Goal: Transaction & Acquisition: Purchase product/service

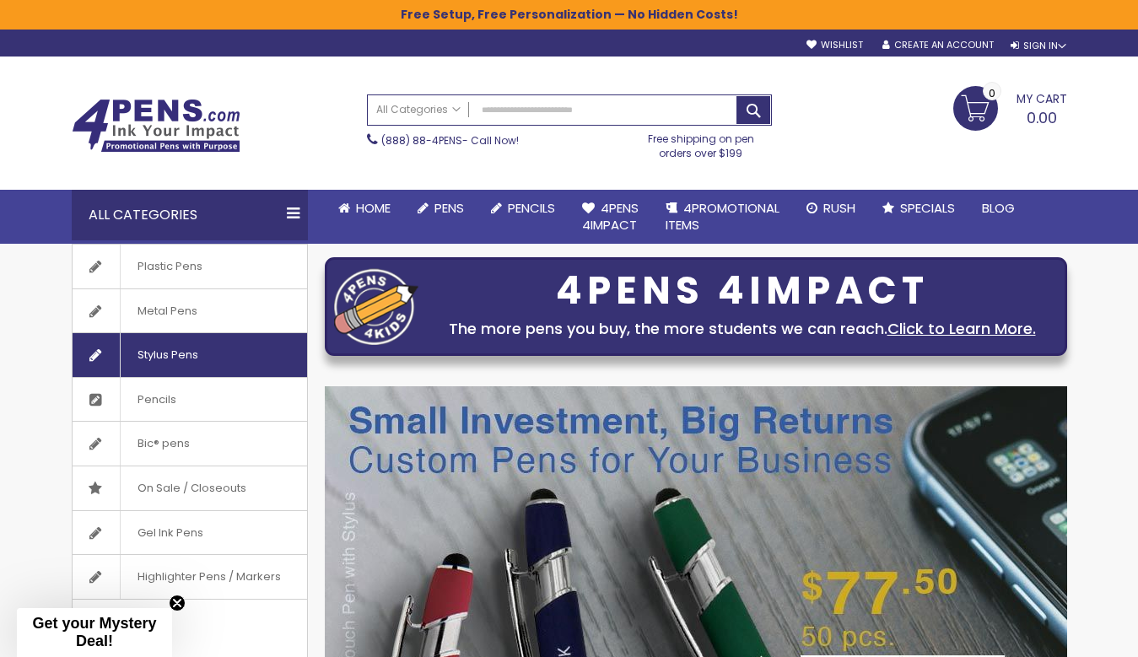
click at [203, 358] on span "Stylus Pens" at bounding box center [167, 355] width 95 height 44
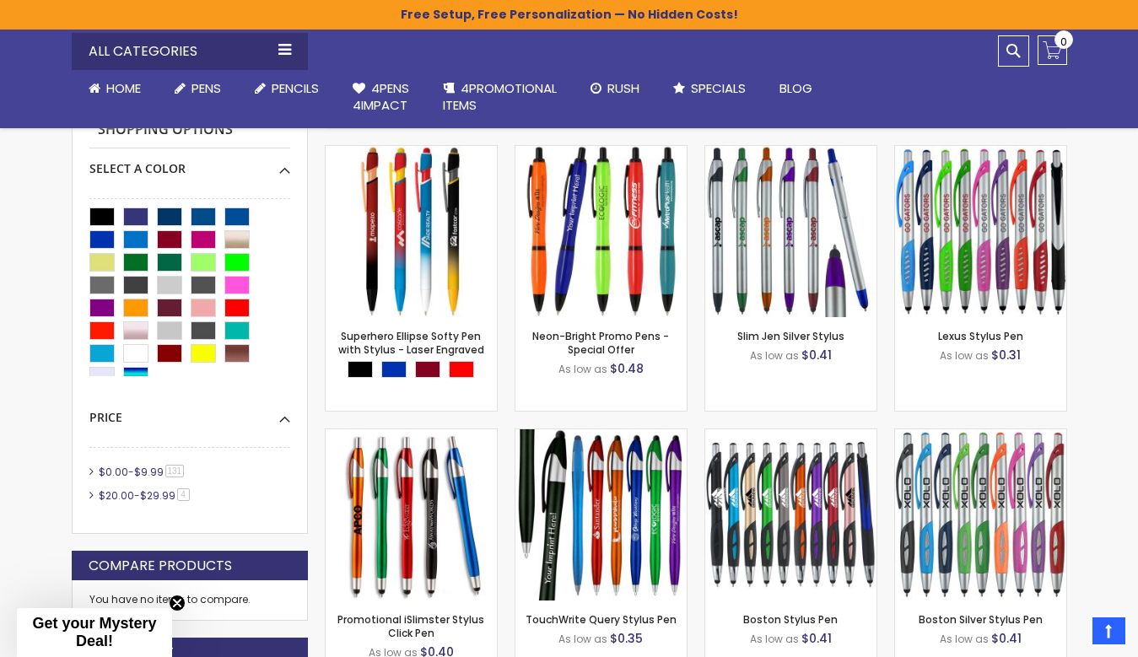
scroll to position [455, 0]
click at [130, 299] on div "Orange" at bounding box center [135, 308] width 25 height 19
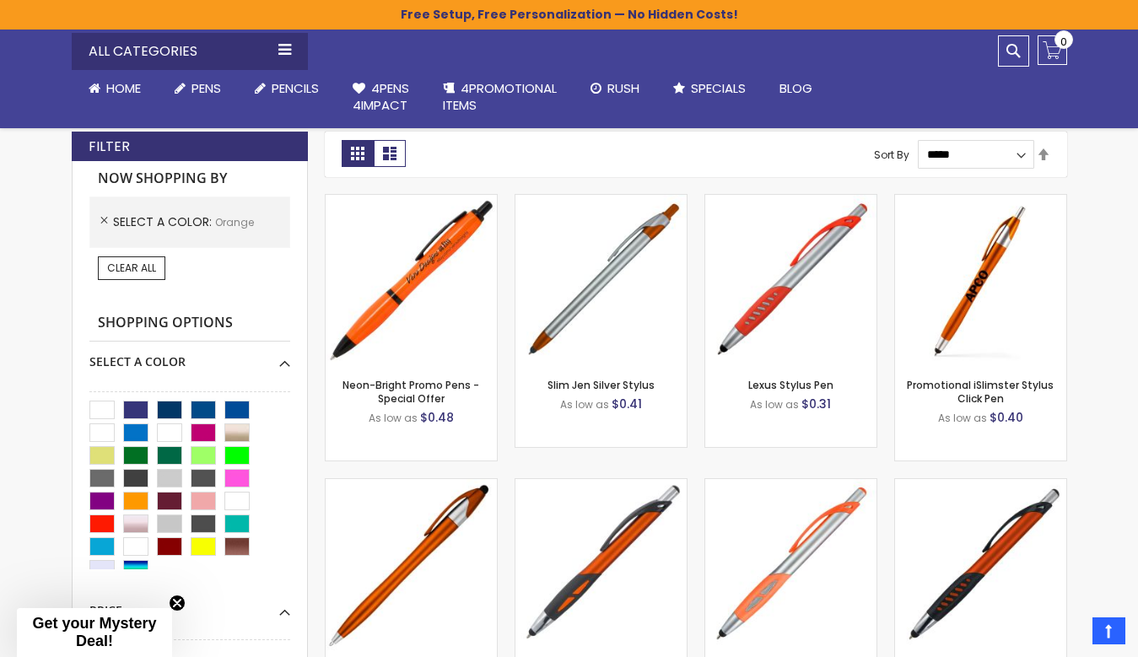
scroll to position [379, 0]
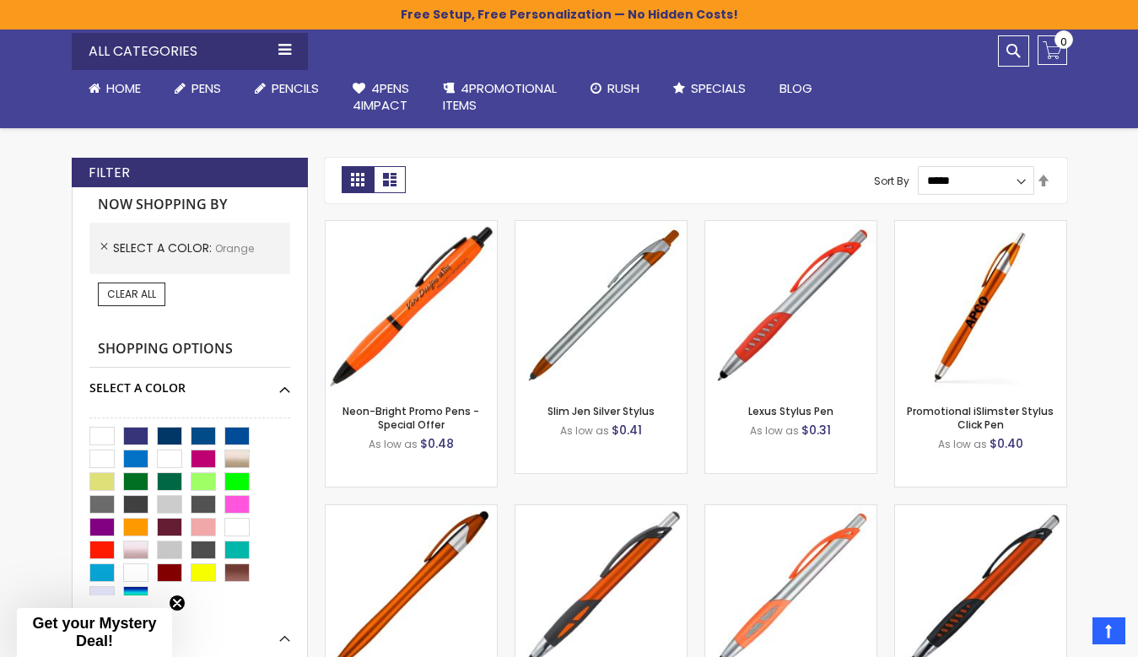
click at [282, 385] on div "Select A Color" at bounding box center [189, 382] width 201 height 29
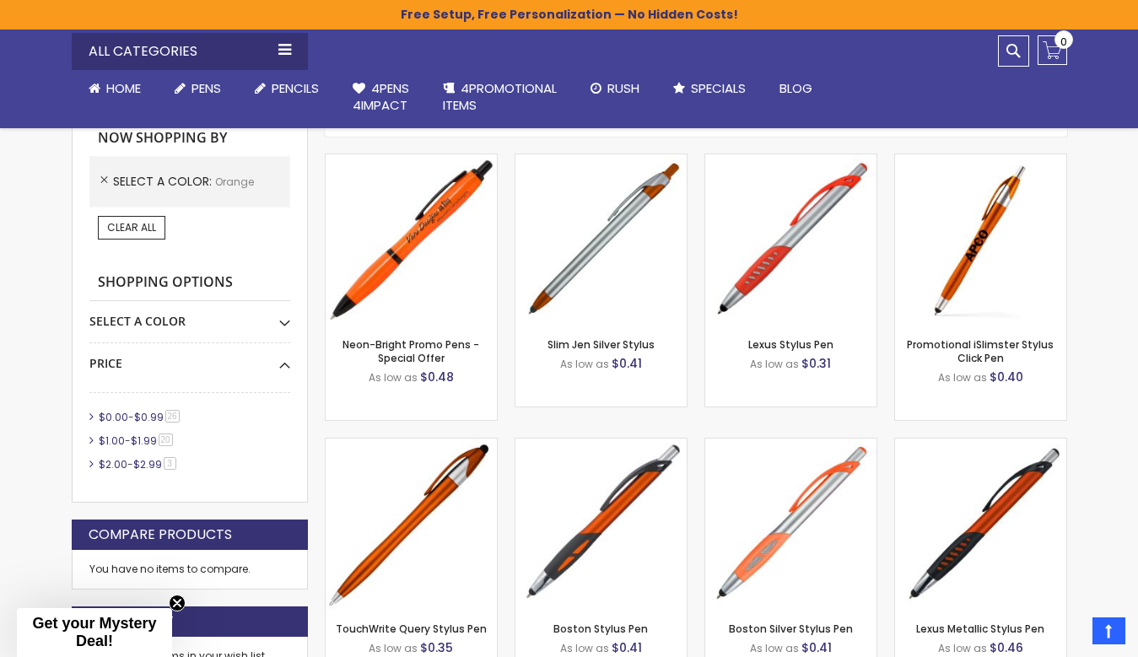
scroll to position [492, 0]
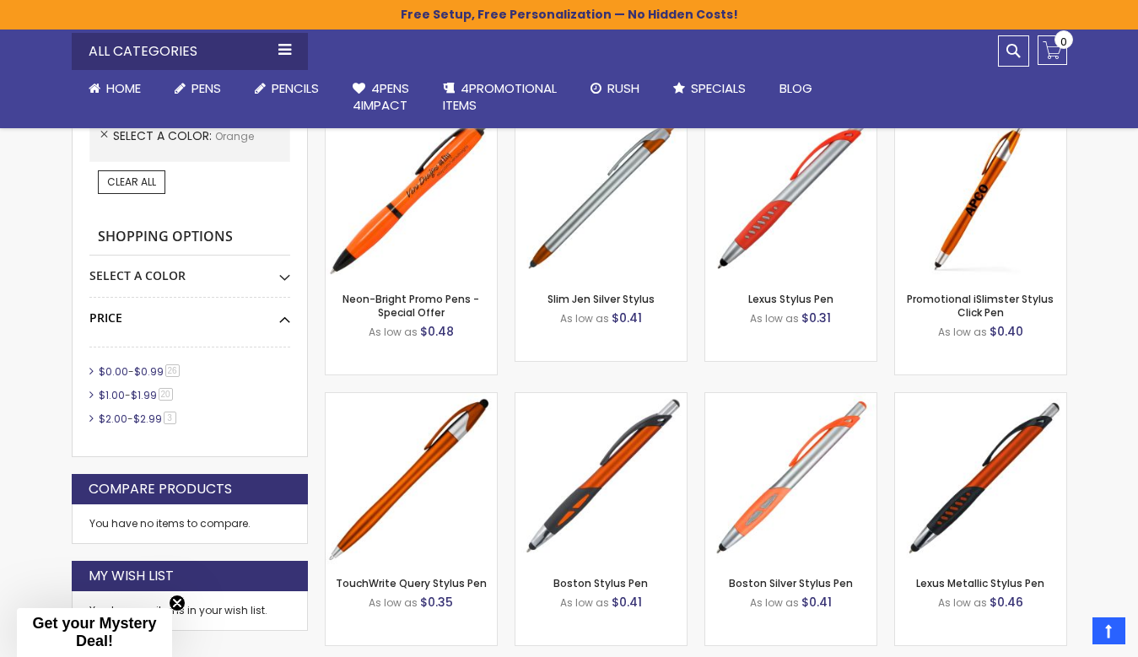
click at [281, 318] on div "Price" at bounding box center [189, 312] width 201 height 29
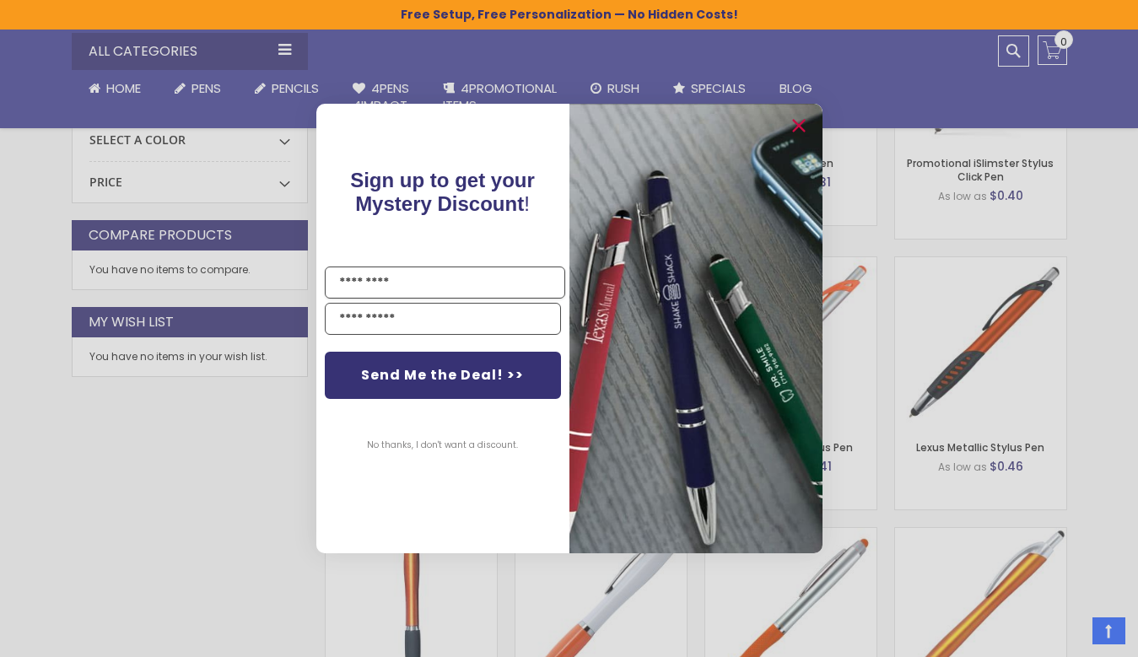
scroll to position [443, 0]
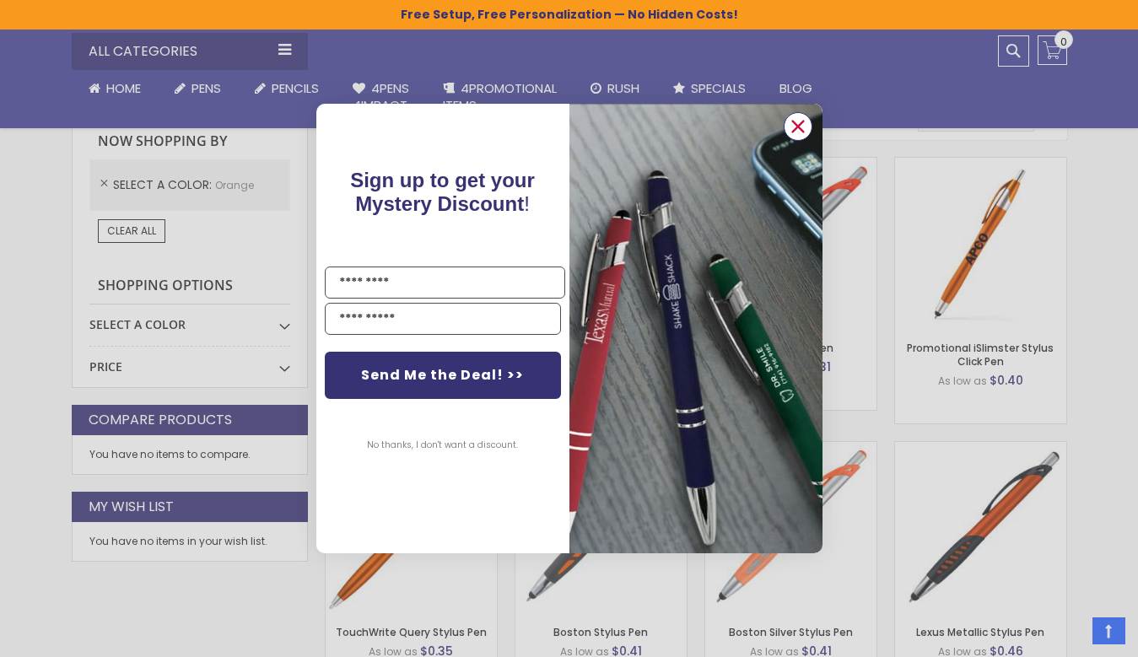
click at [802, 128] on circle "Close dialog" at bounding box center [796, 126] width 25 height 25
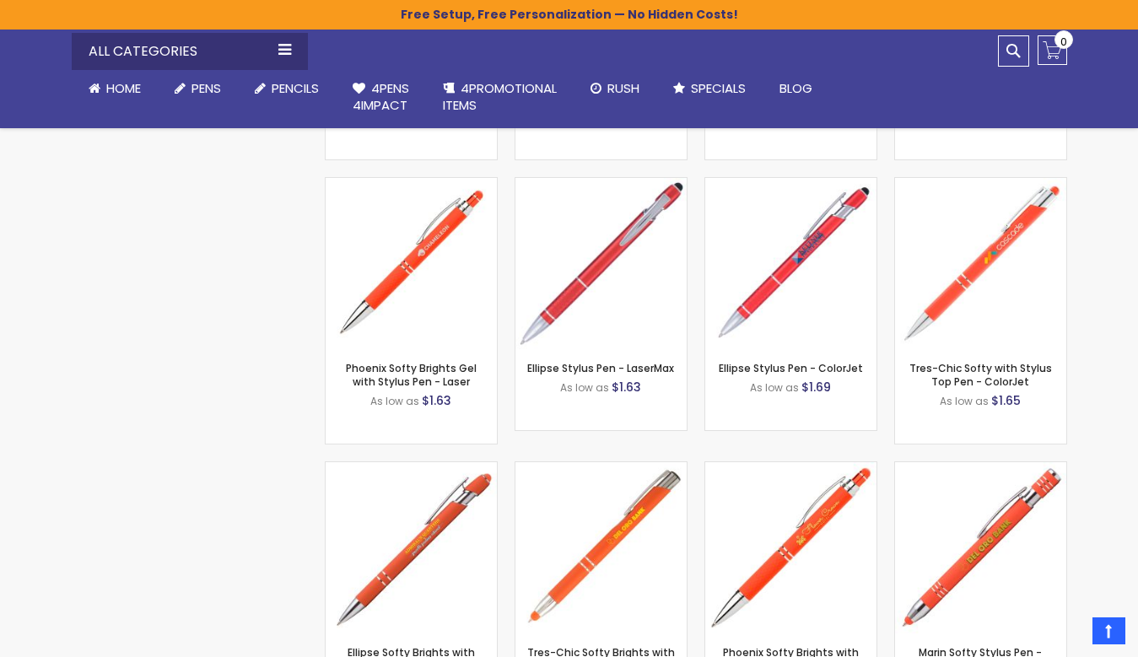
scroll to position [2969, 0]
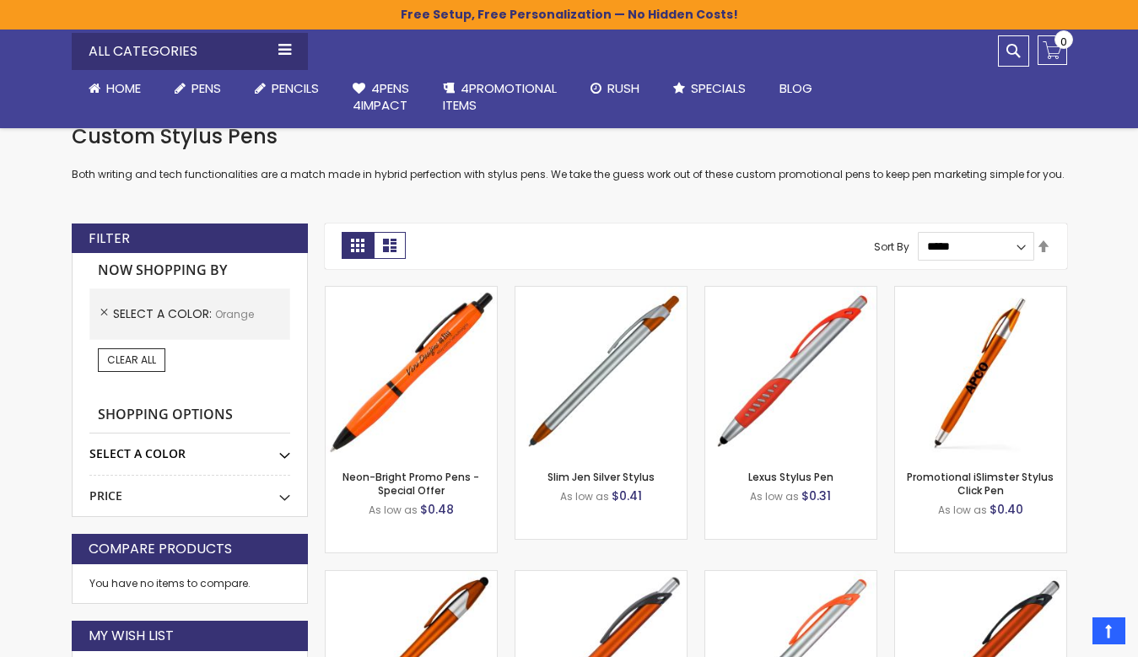
click at [287, 438] on div "Select A Color" at bounding box center [189, 447] width 201 height 29
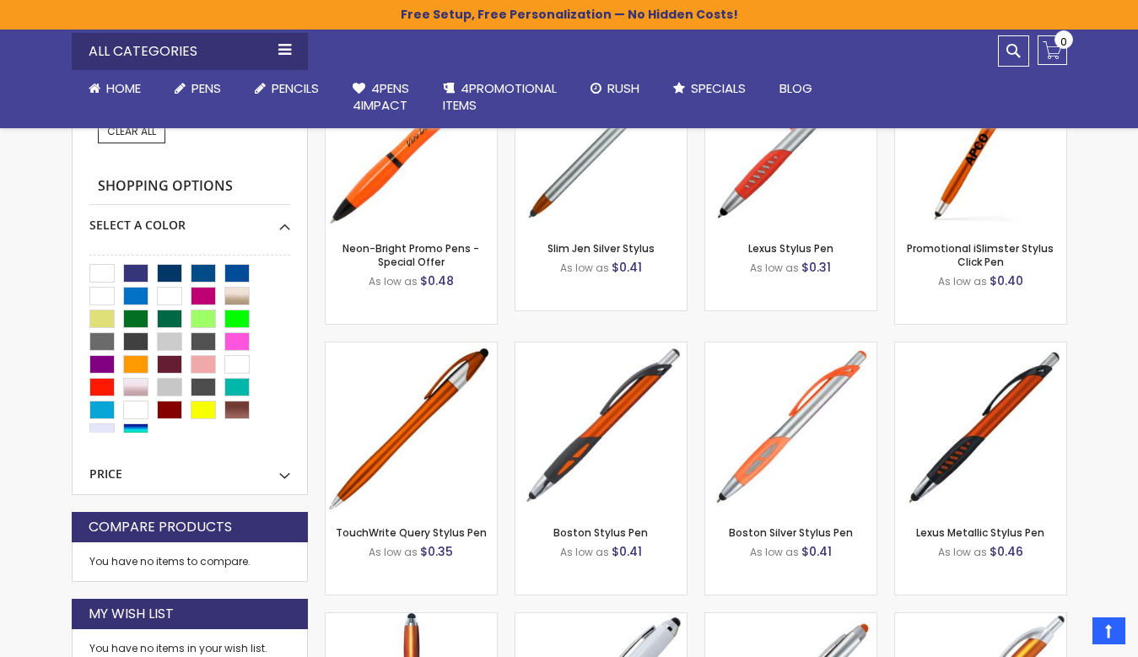
scroll to position [0, 0]
click at [201, 272] on div "Ocean Blue" at bounding box center [203, 273] width 25 height 19
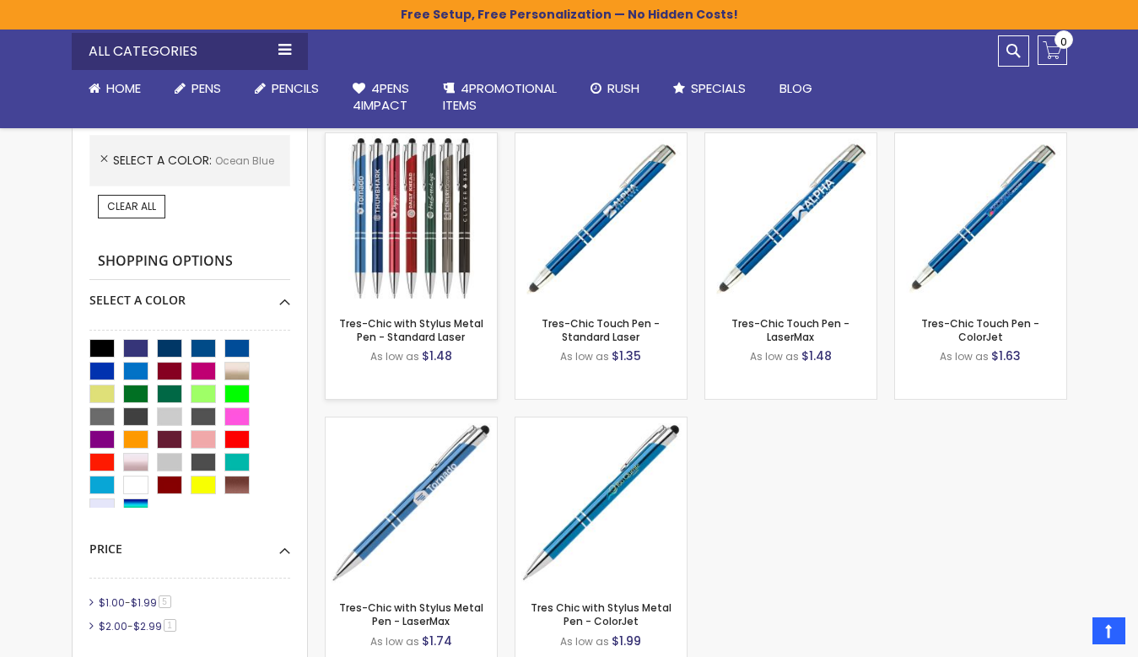
scroll to position [467, 0]
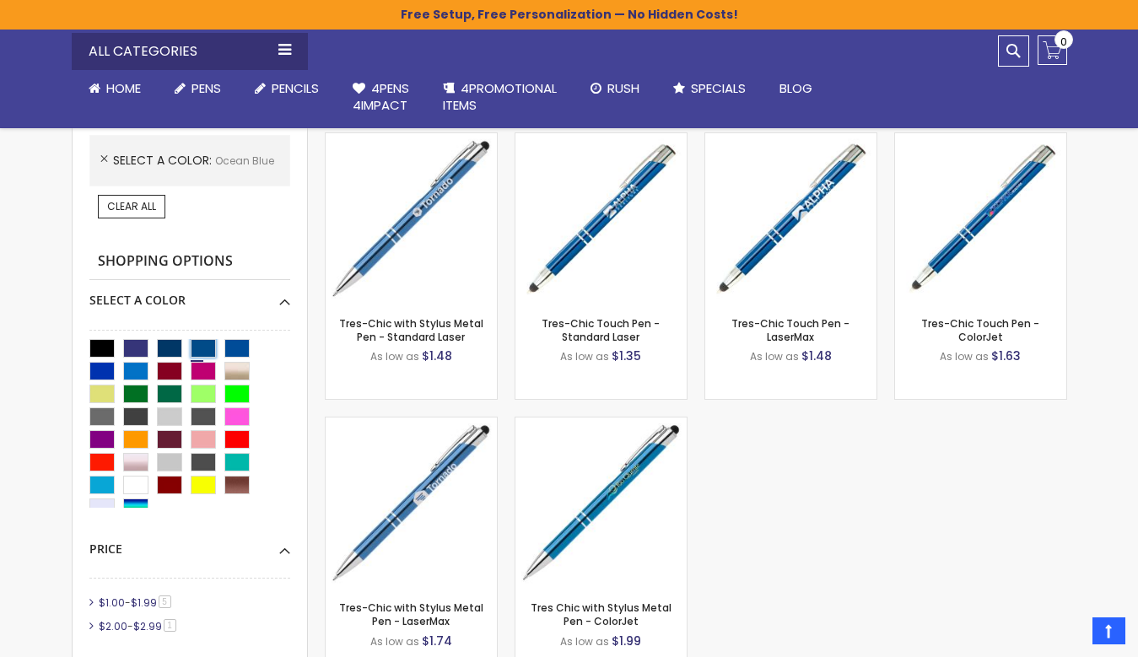
click at [201, 342] on div "Ocean Blue" at bounding box center [203, 348] width 25 height 19
click at [230, 343] on div "Dark Blue" at bounding box center [236, 348] width 25 height 19
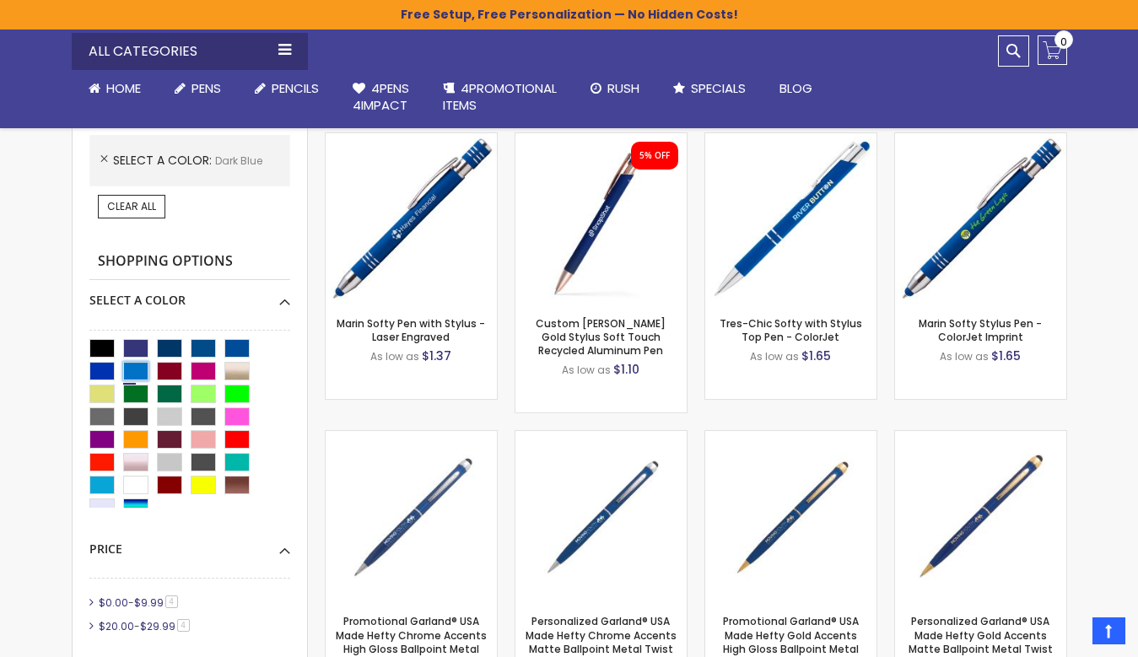
click at [139, 363] on div "Blue Light" at bounding box center [135, 371] width 25 height 19
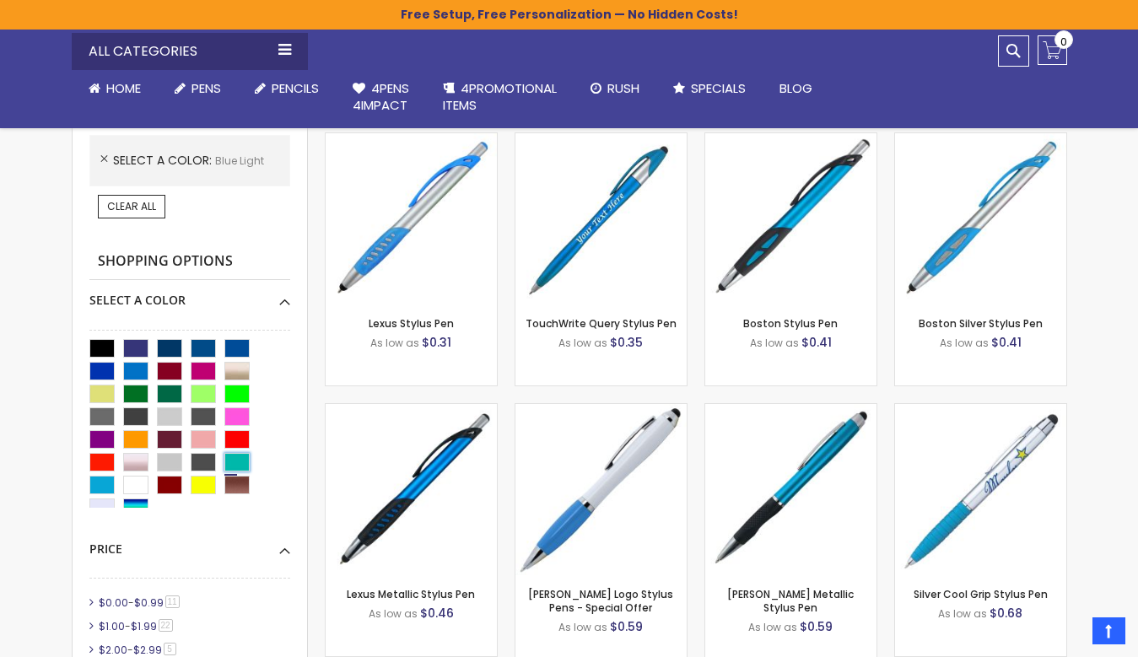
click at [235, 455] on div "Teal" at bounding box center [236, 462] width 25 height 19
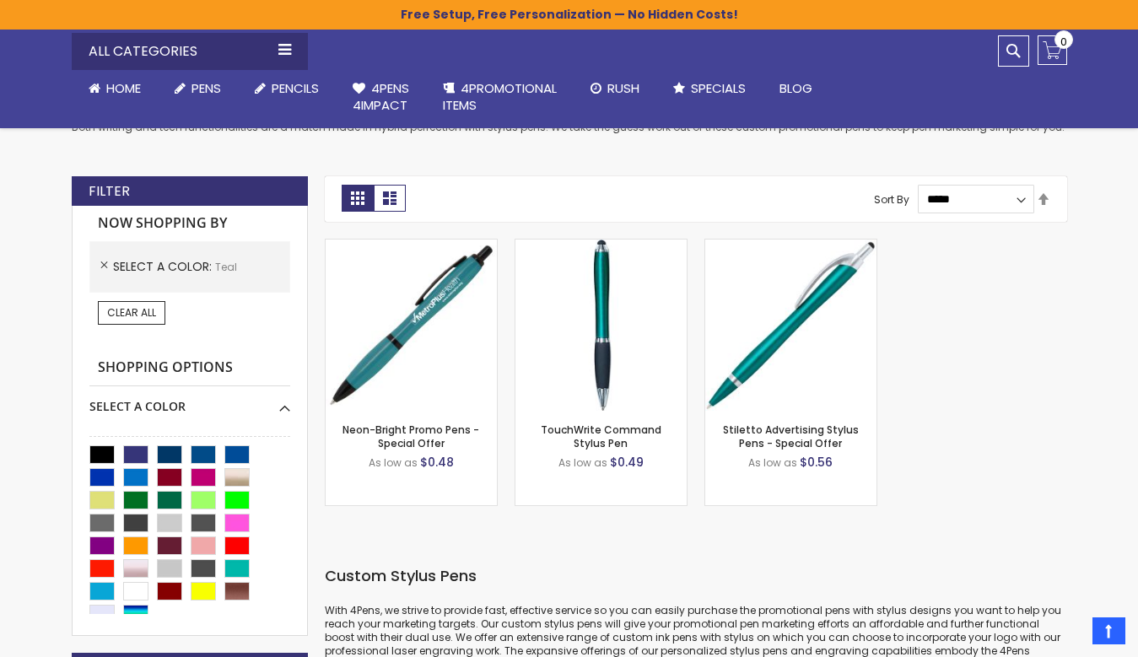
scroll to position [352, 0]
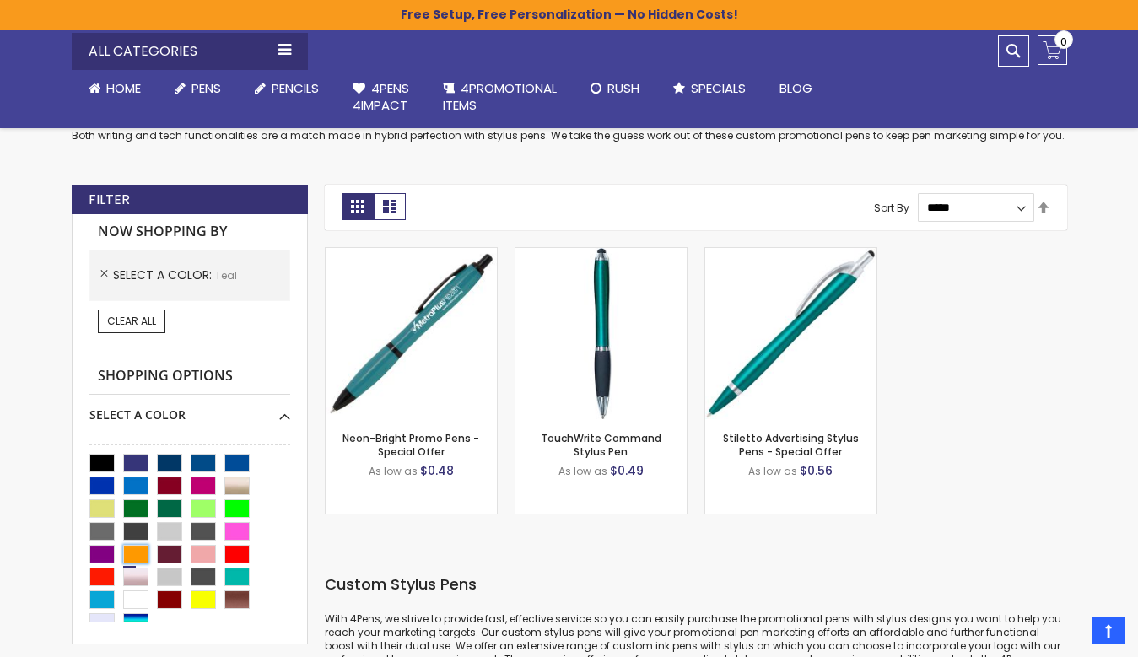
click at [130, 558] on div "Orange" at bounding box center [135, 554] width 25 height 19
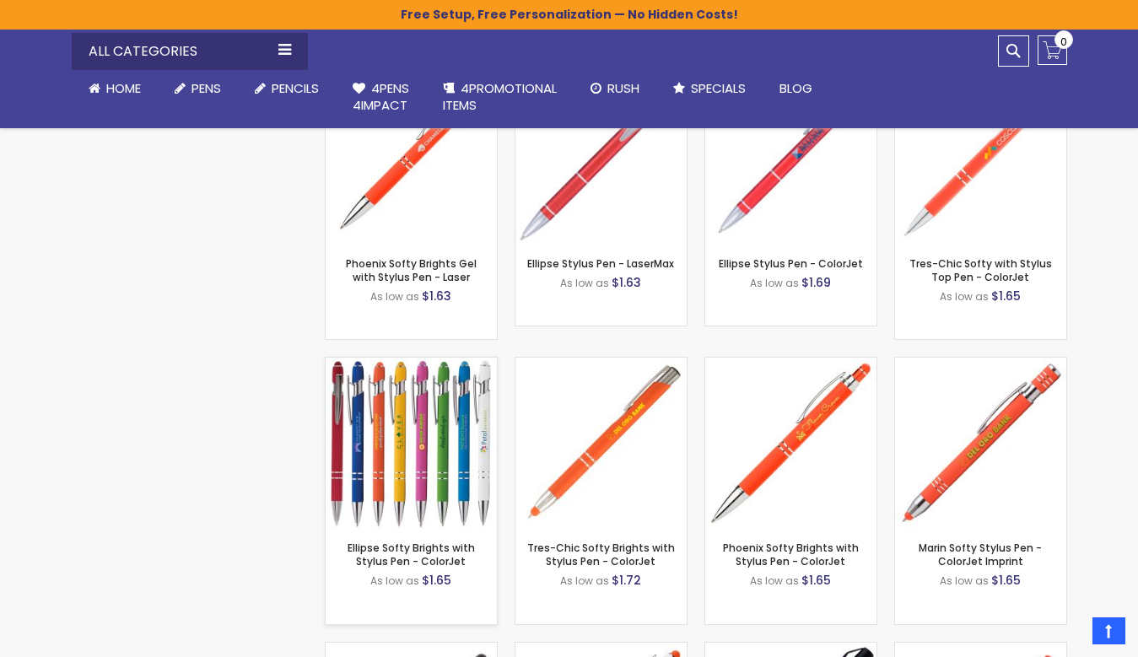
scroll to position [3074, 0]
click at [460, 392] on img at bounding box center [410, 443] width 171 height 171
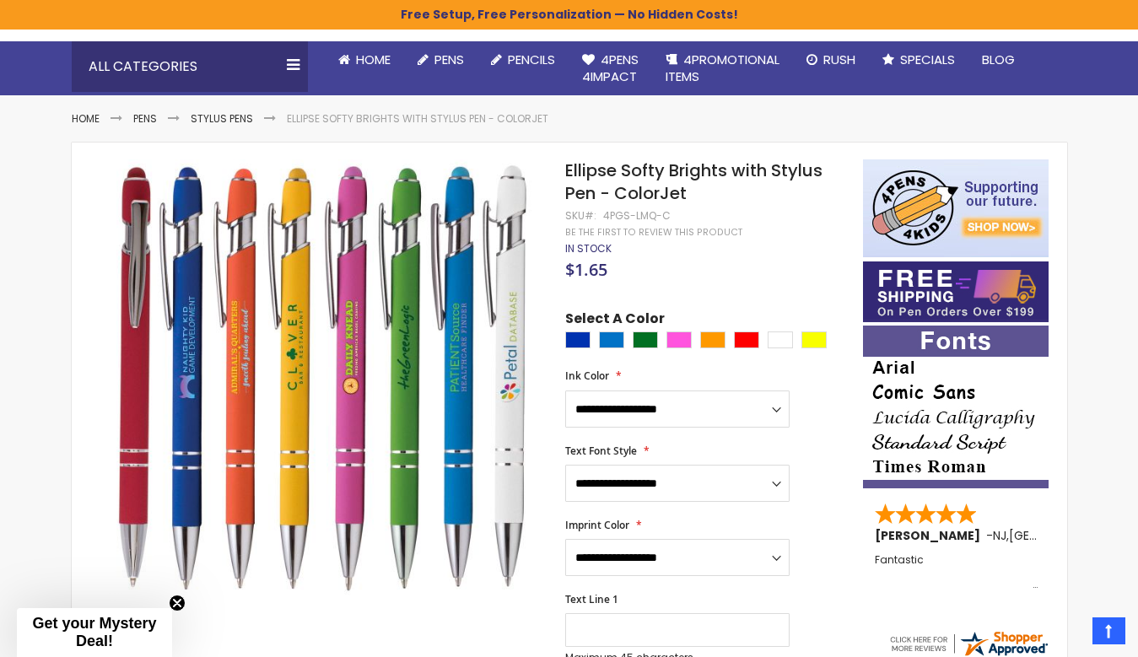
scroll to position [149, 0]
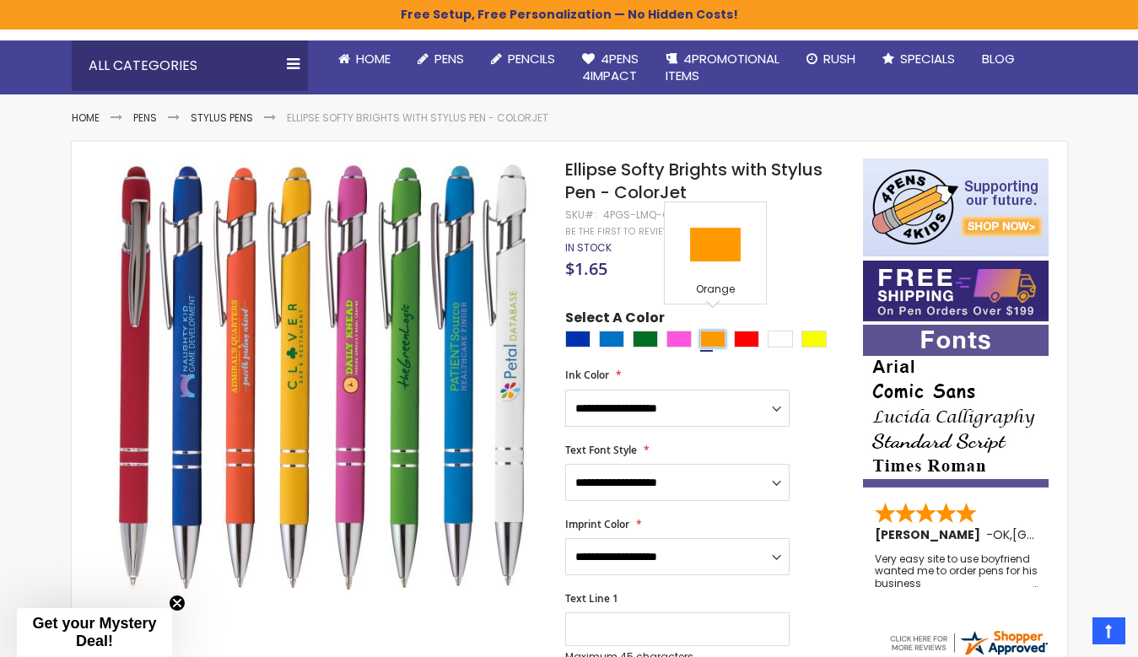
click at [717, 331] on div "Orange" at bounding box center [712, 339] width 25 height 17
type input "****"
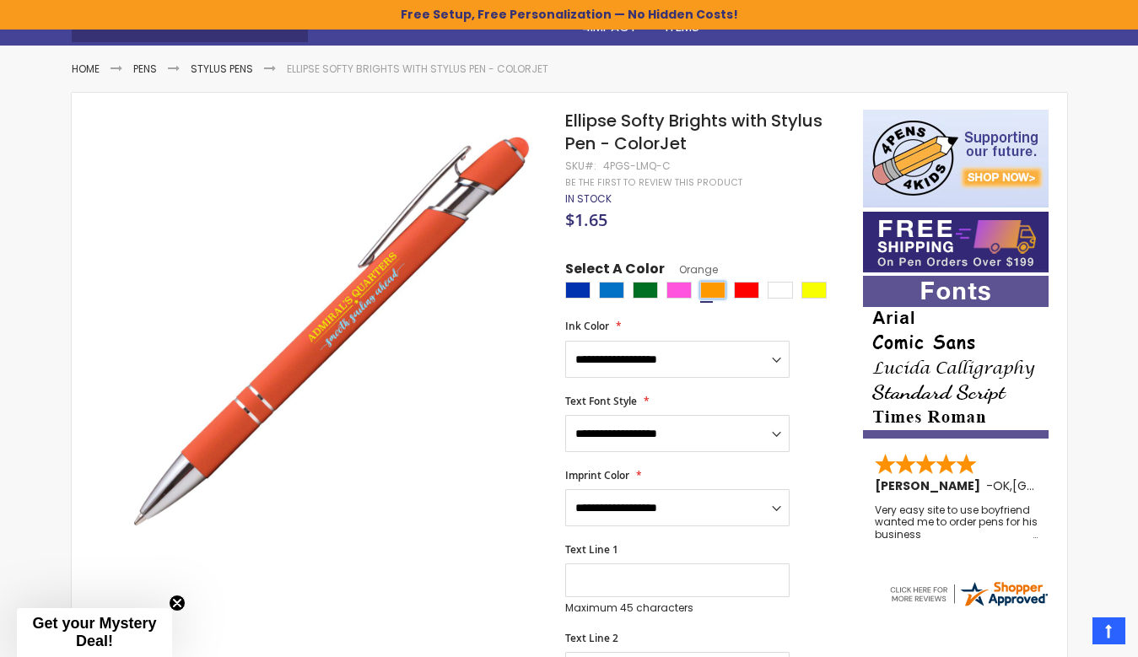
scroll to position [199, 0]
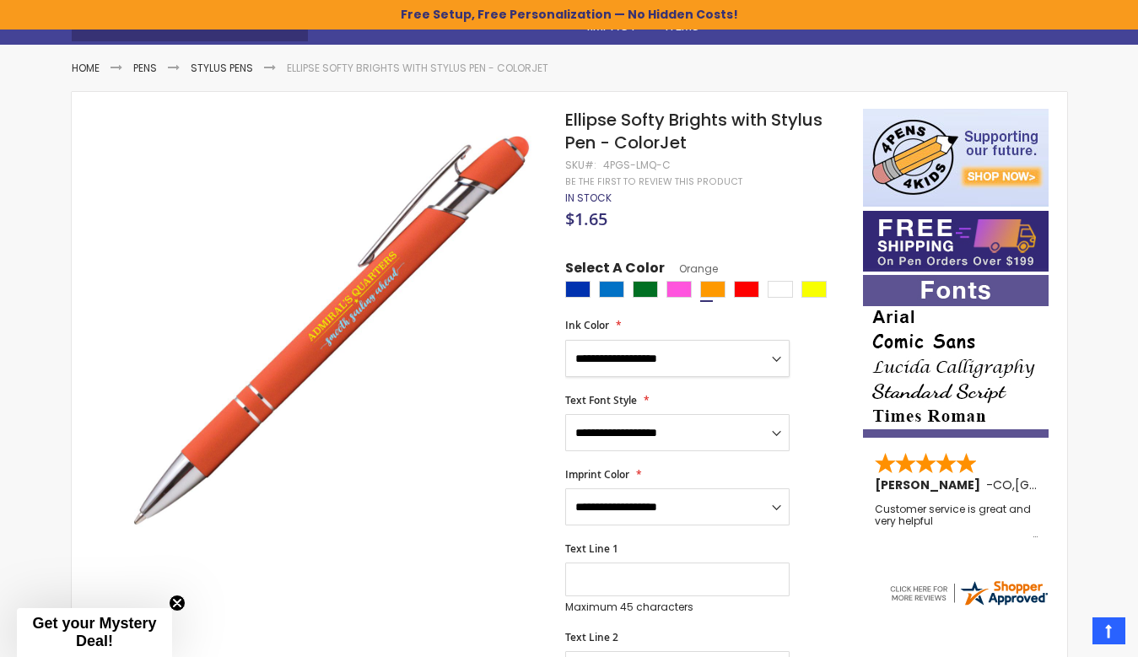
select select "****"
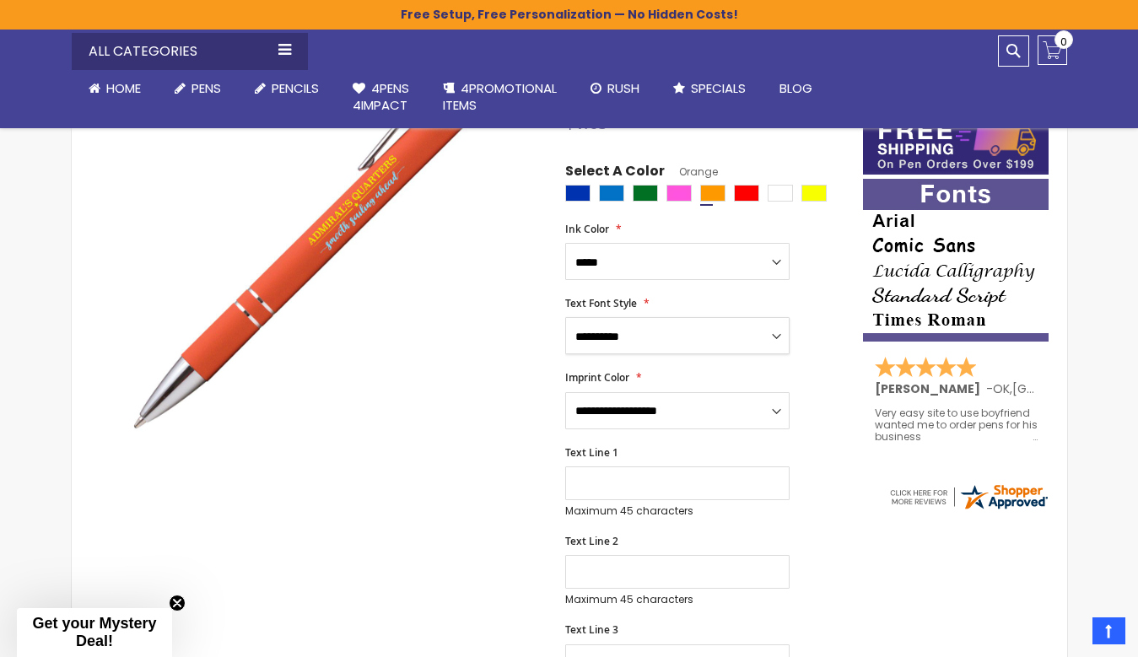
scroll to position [290, 0]
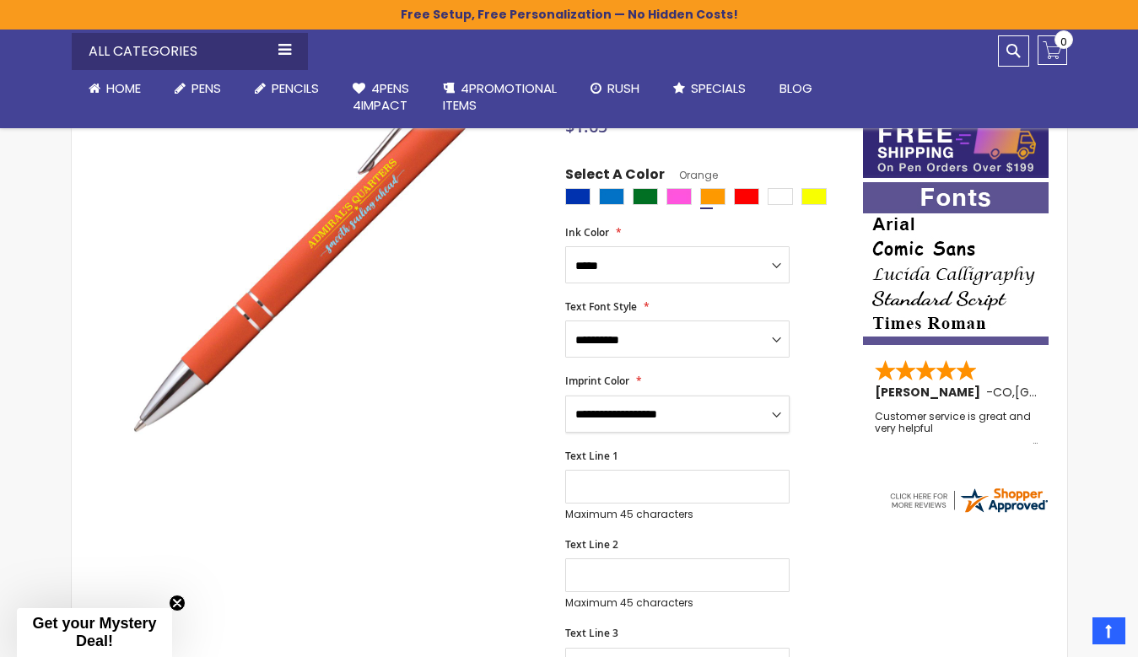
select select "****"
click at [667, 482] on input "Text Line 1" at bounding box center [677, 487] width 224 height 34
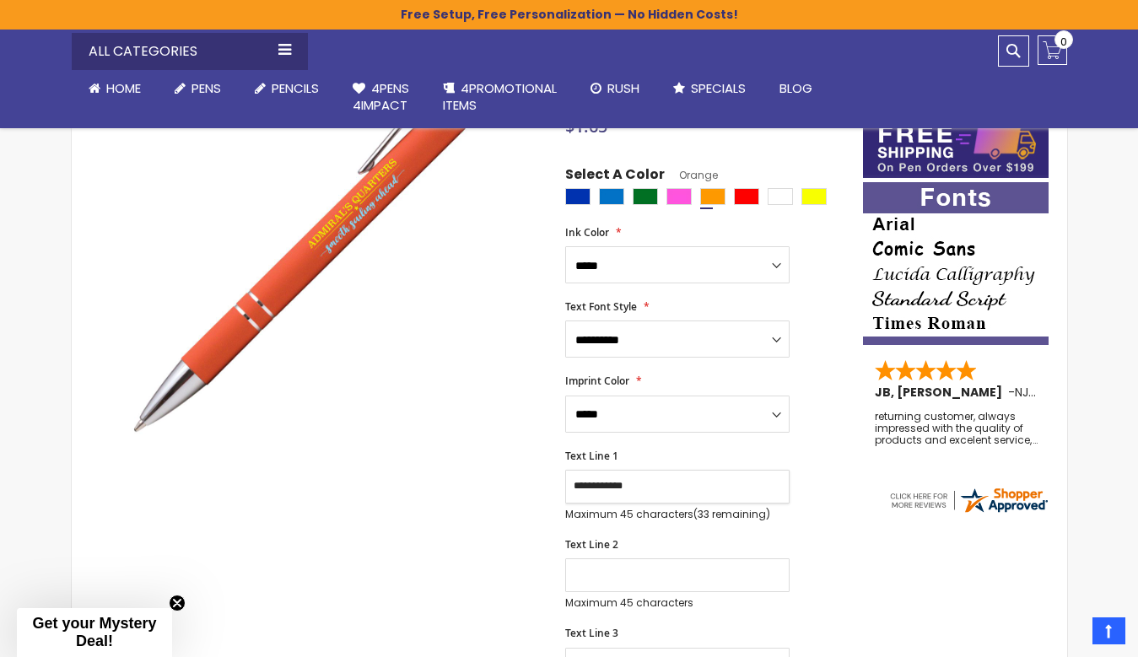
type input "**********"
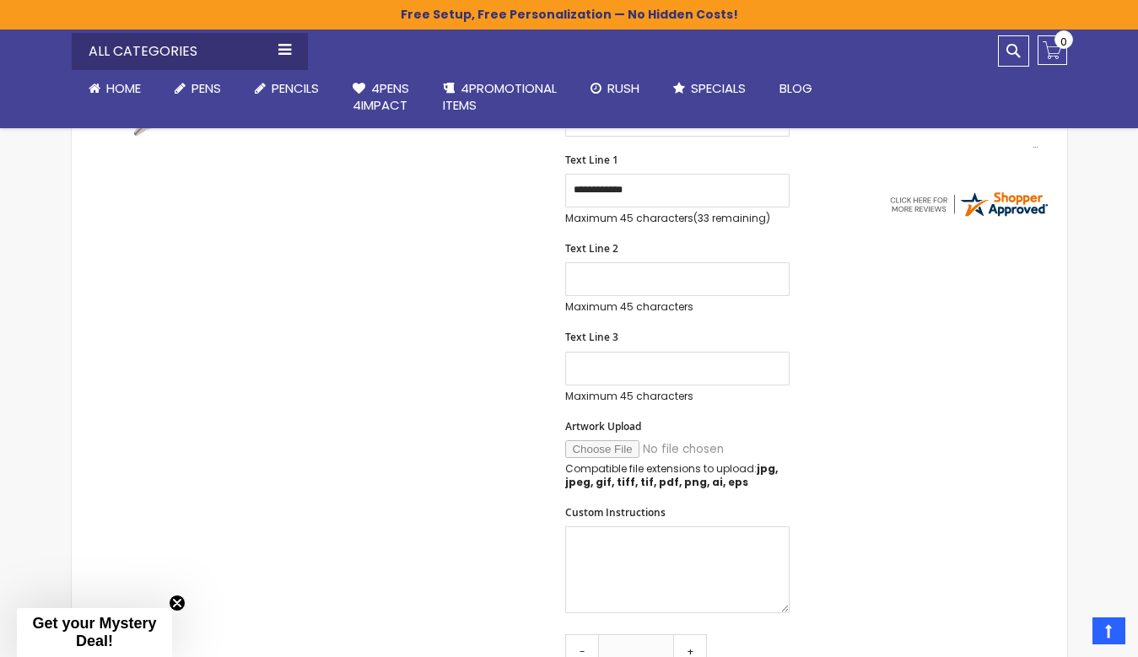
scroll to position [592, 0]
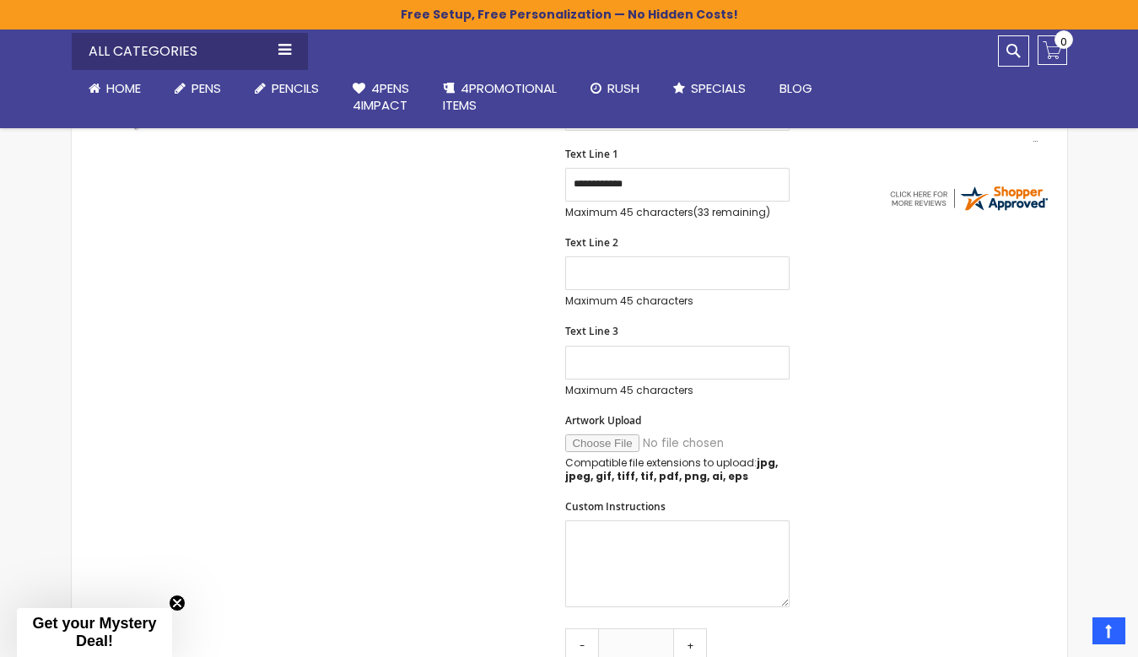
click at [607, 434] on input "Artwork Upload" at bounding box center [679, 443] width 229 height 18
type input "**********"
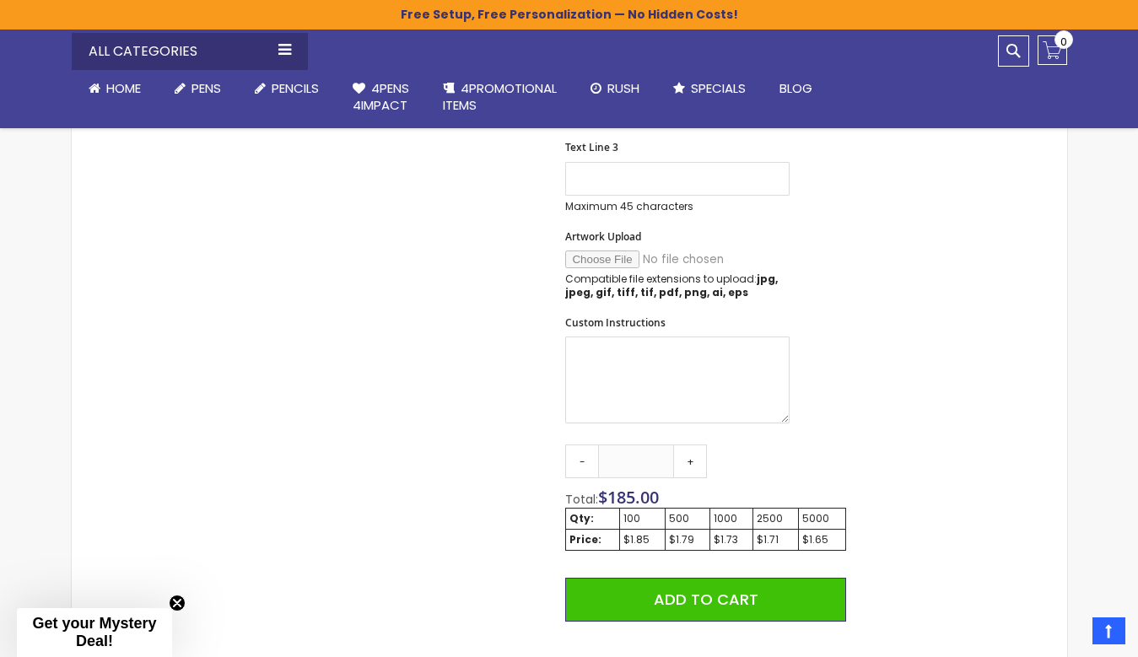
scroll to position [776, 0]
